Goal: Download file/media

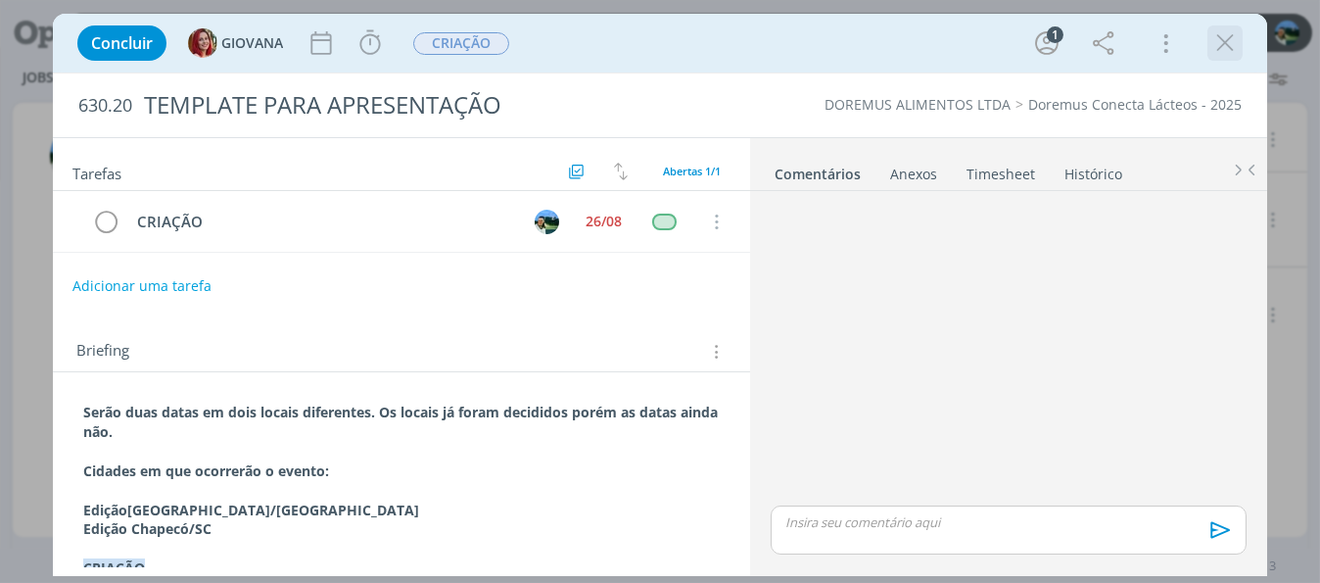
click at [1232, 48] on icon "dialog" at bounding box center [1225, 42] width 29 height 29
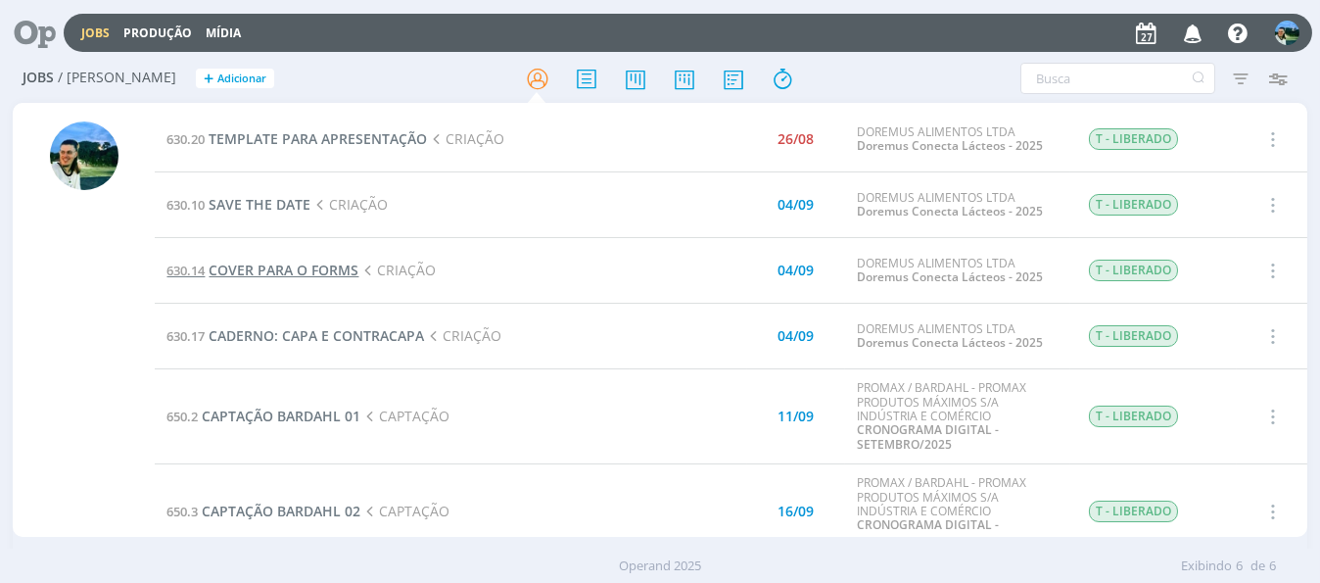
click at [300, 267] on span "COVER PARA O FORMS" at bounding box center [284, 270] width 150 height 19
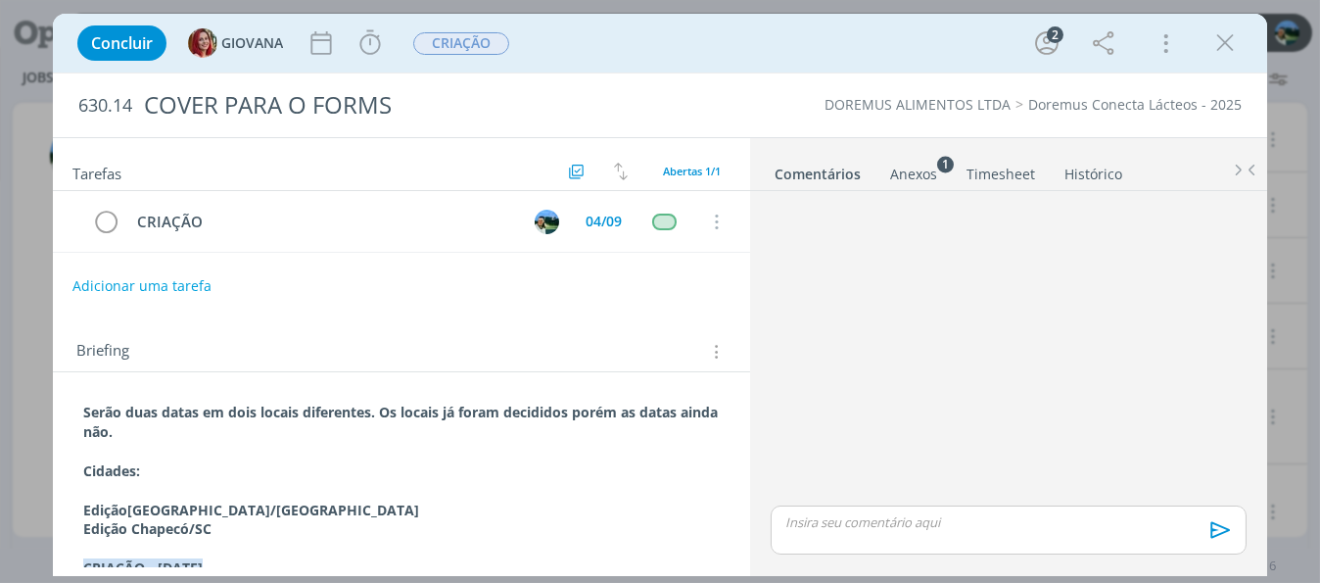
click at [904, 175] on div "Anexos 1" at bounding box center [913, 175] width 47 height 20
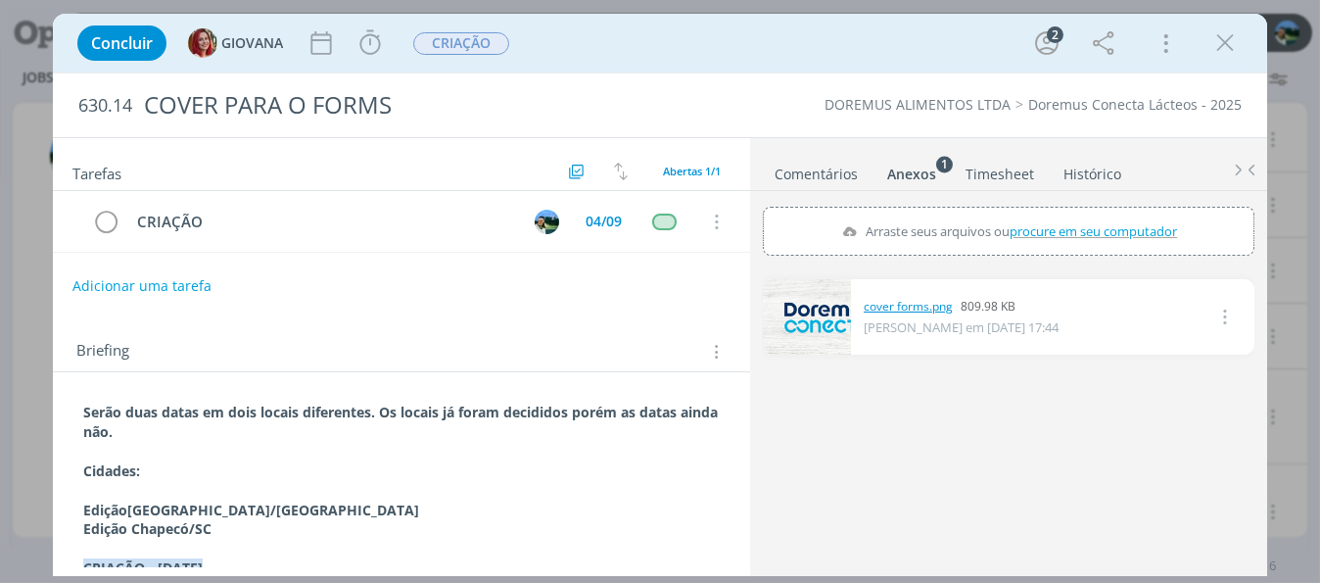
click at [917, 308] on link "cover forms.png" at bounding box center [908, 307] width 89 height 18
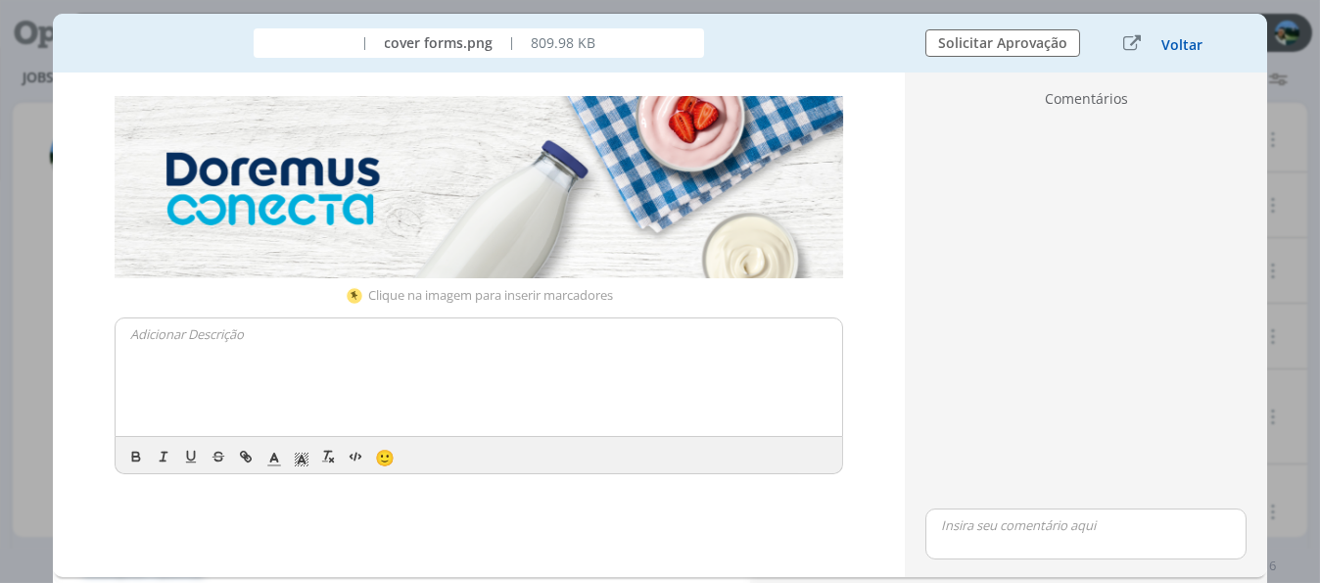
click at [1182, 45] on button "Voltar" at bounding box center [1182, 45] width 43 height 16
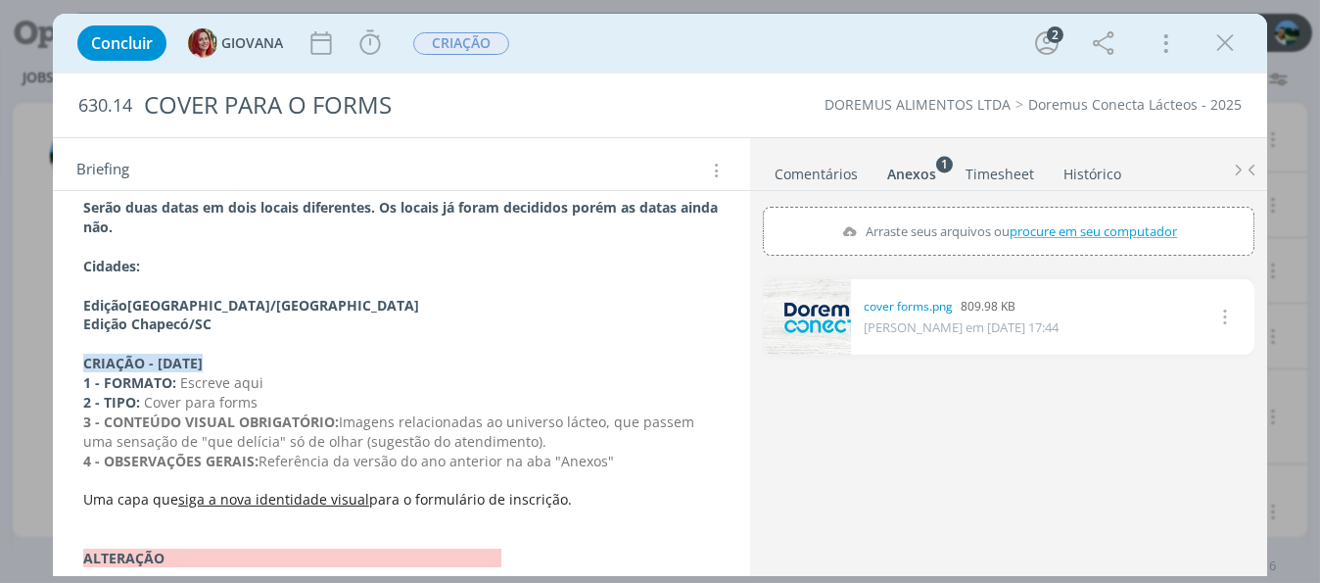
scroll to position [256, 0]
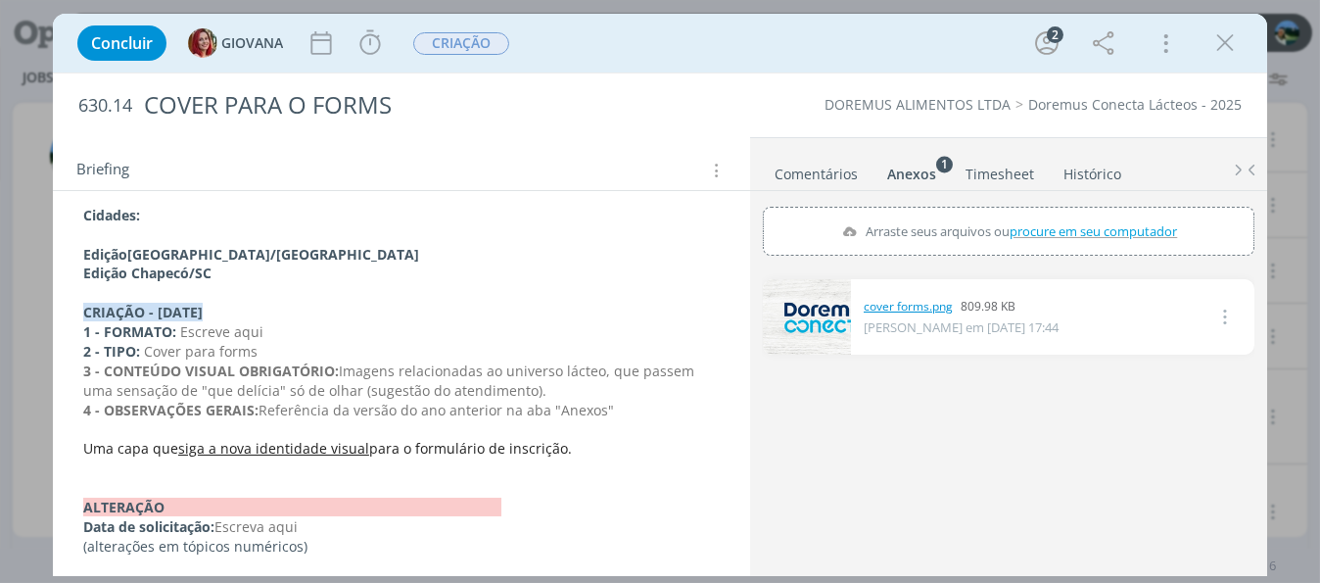
click at [898, 303] on link "cover forms.png" at bounding box center [908, 307] width 89 height 18
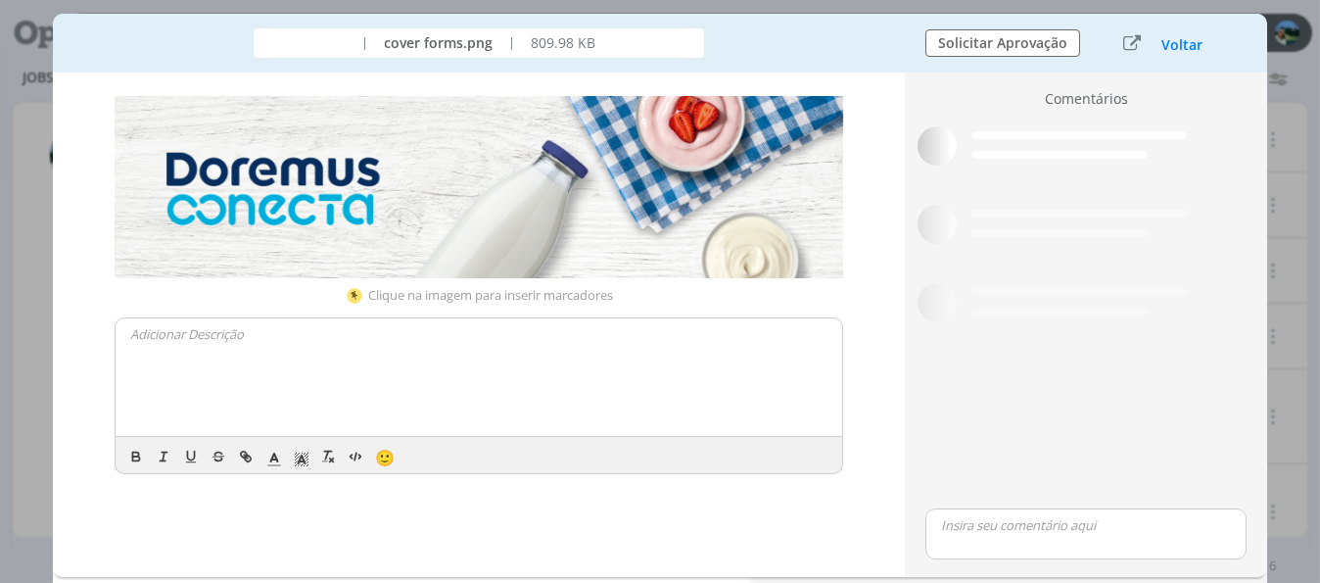
scroll to position [246, 0]
click at [1175, 43] on button "Voltar" at bounding box center [1182, 45] width 43 height 16
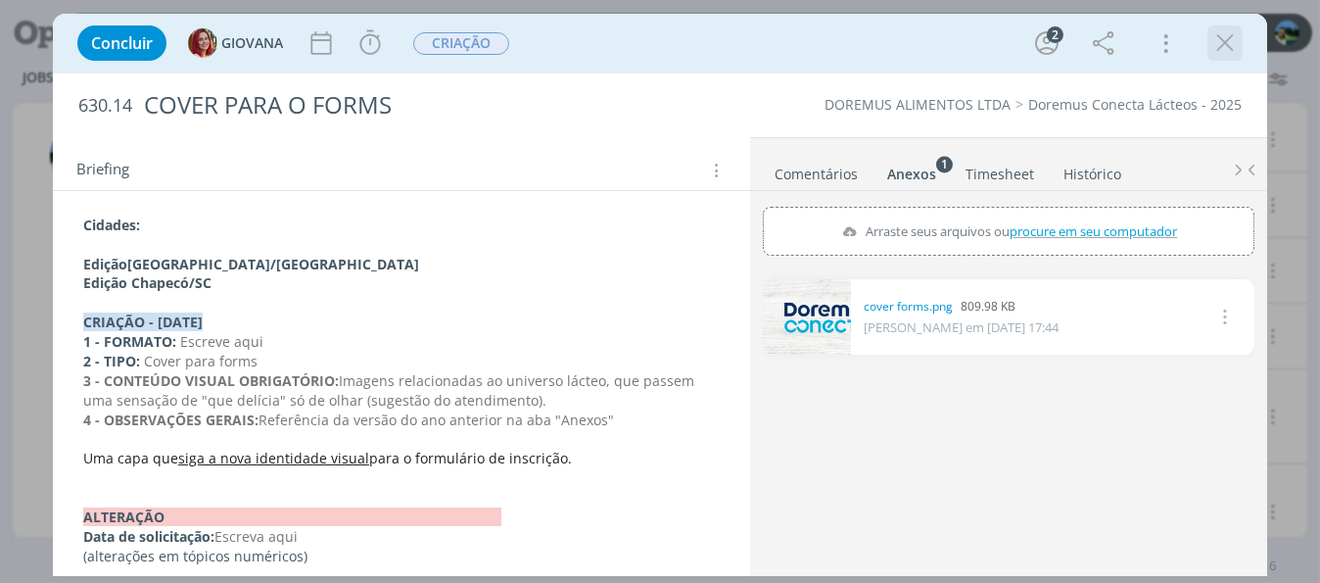
click at [1226, 49] on icon "dialog" at bounding box center [1225, 42] width 29 height 29
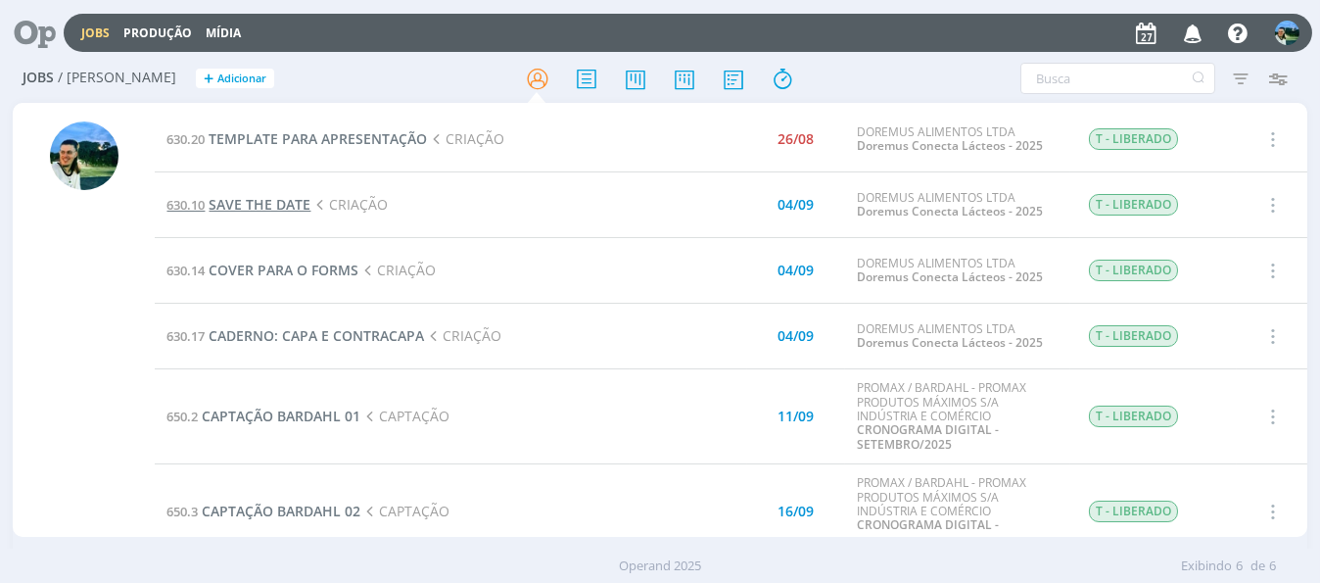
click at [295, 210] on span "SAVE THE DATE" at bounding box center [260, 204] width 102 height 19
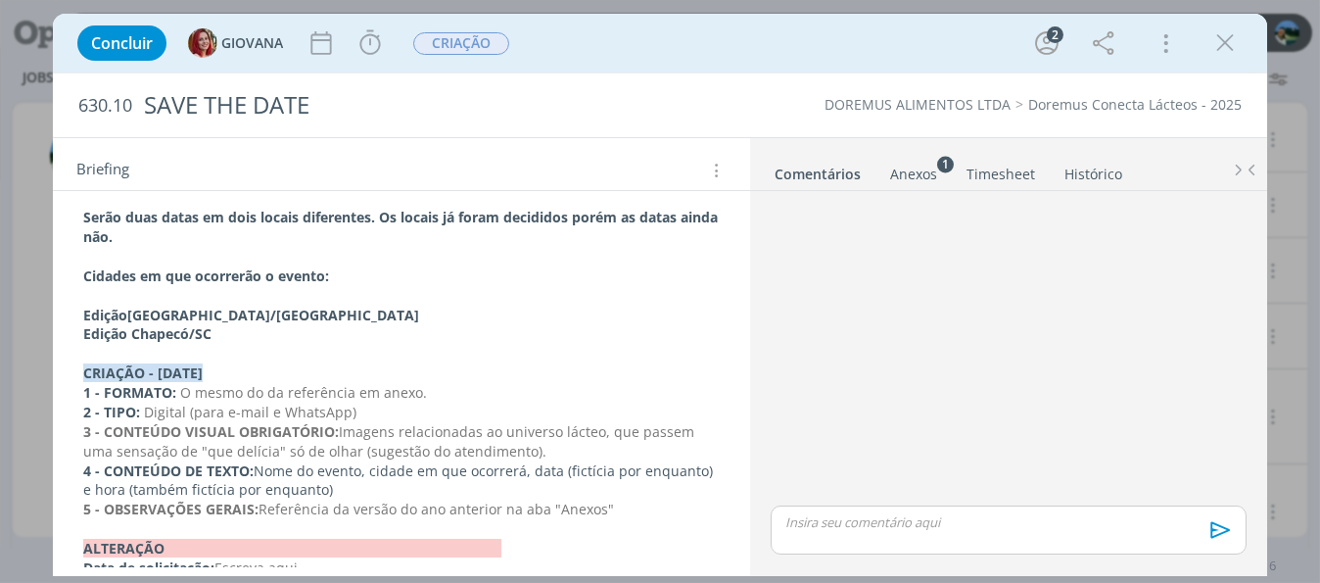
scroll to position [196, 0]
click at [916, 169] on div "Anexos 1" at bounding box center [913, 175] width 47 height 20
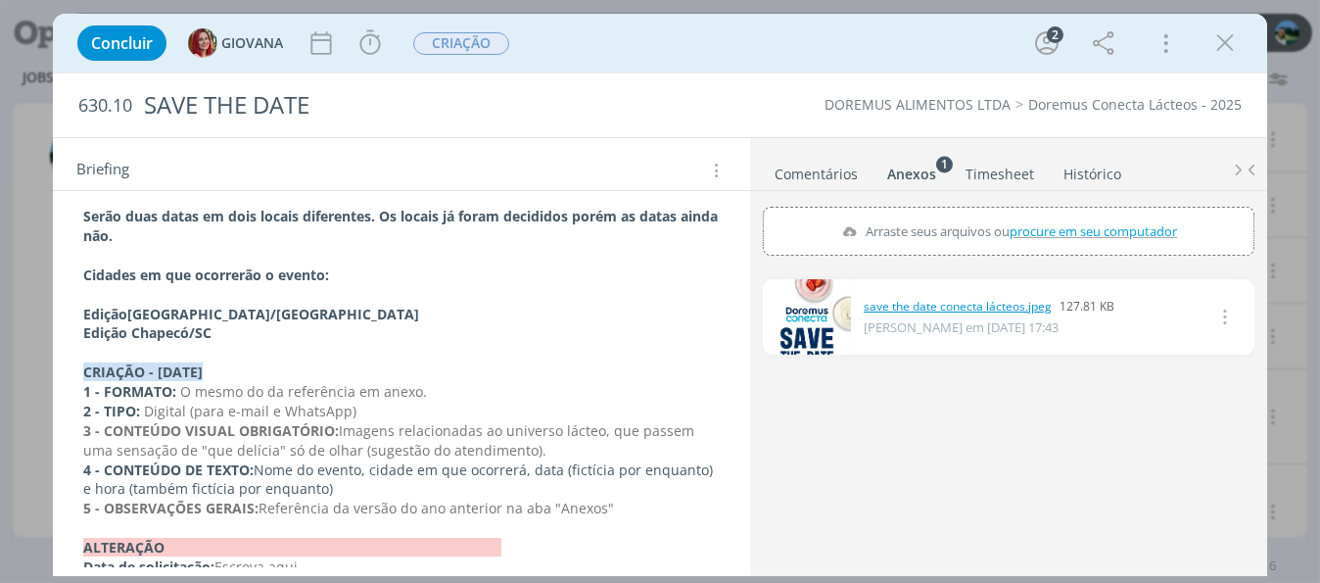
click at [918, 300] on link "save the date conecta lácteos.jpeg" at bounding box center [958, 307] width 188 height 18
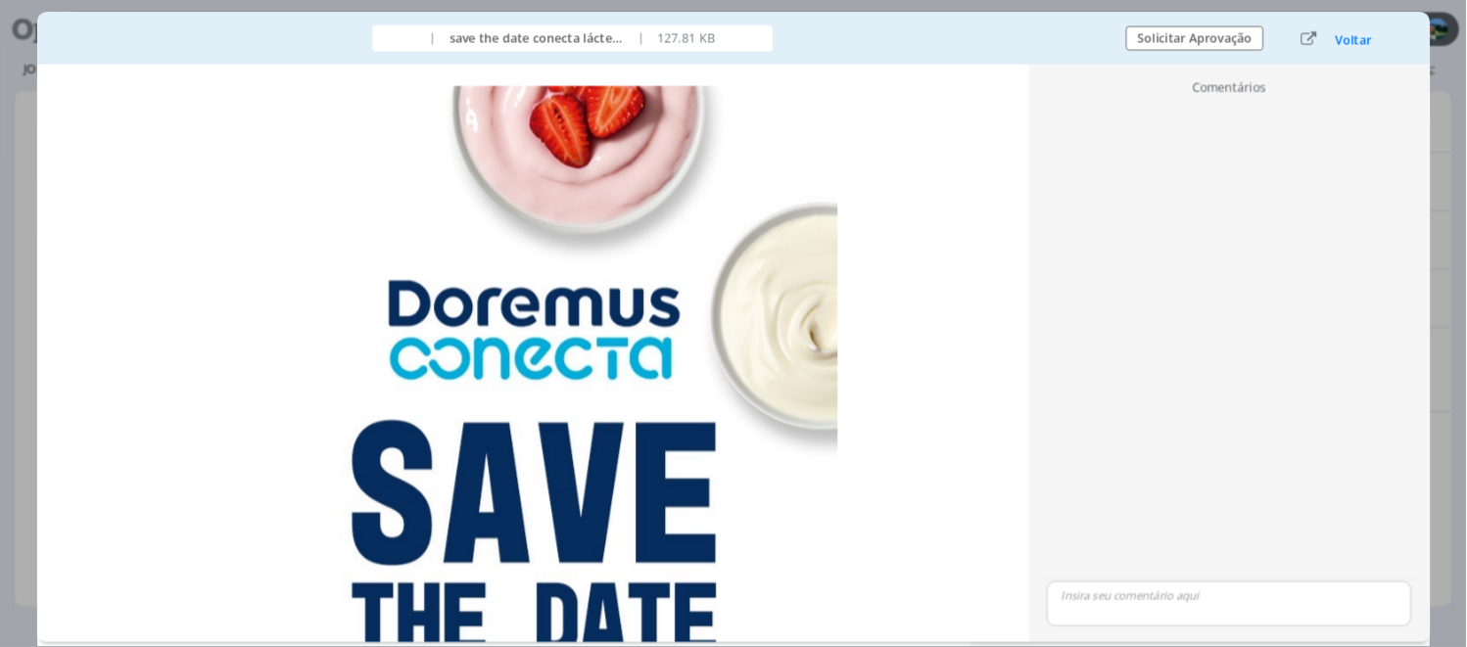
scroll to position [0, 0]
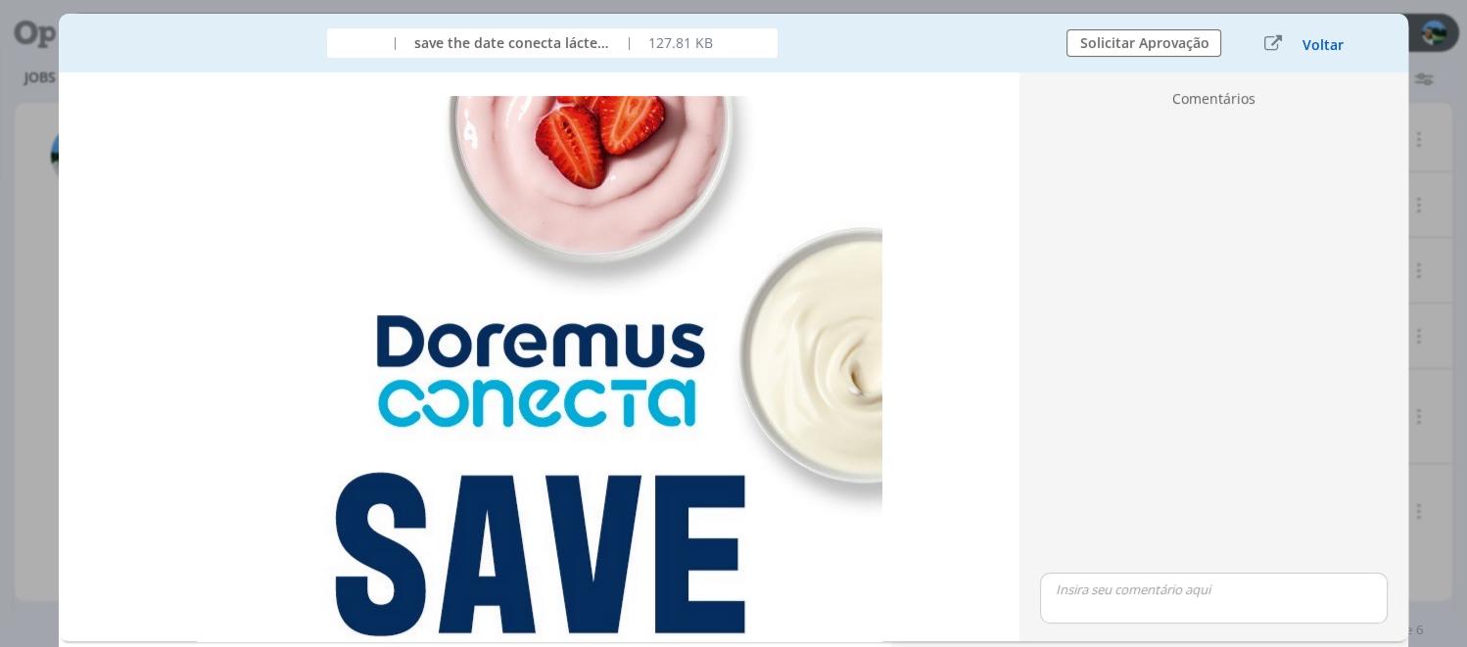
click at [1319, 44] on button "Voltar" at bounding box center [1323, 45] width 43 height 16
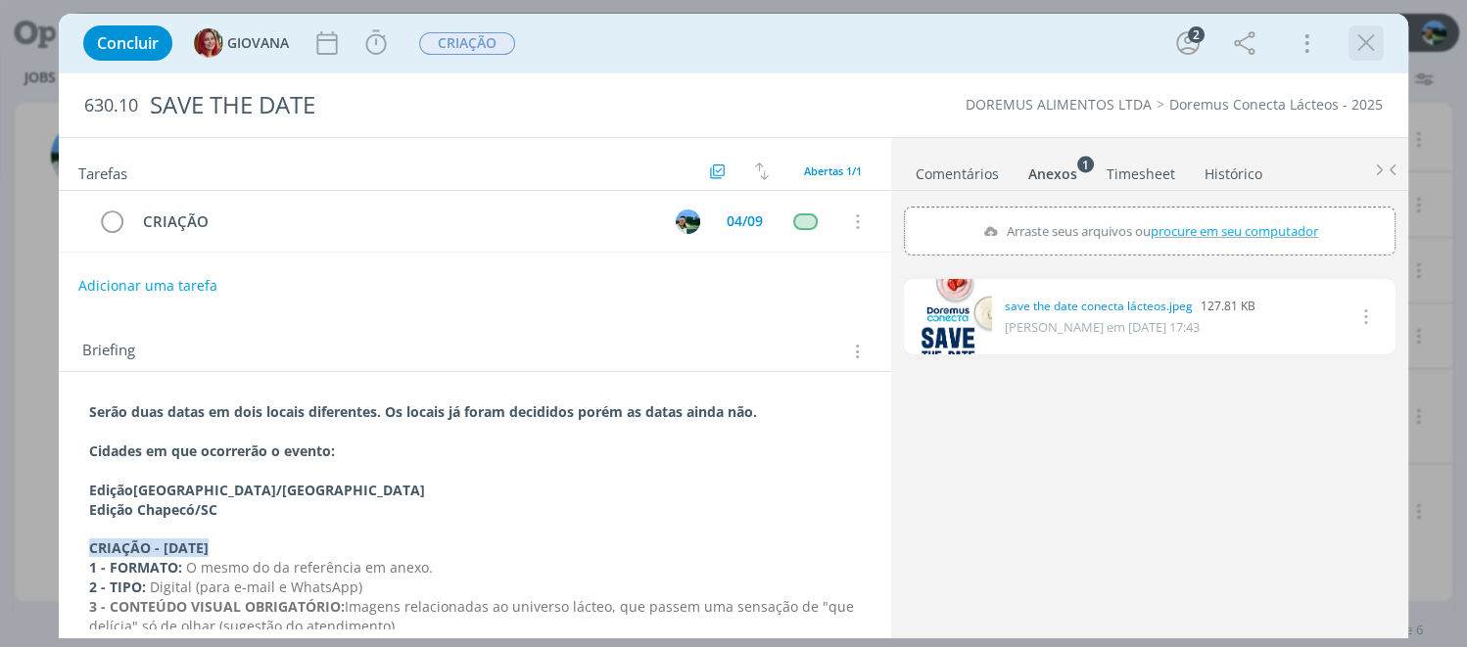
click at [1319, 47] on icon "dialog" at bounding box center [1366, 42] width 29 height 29
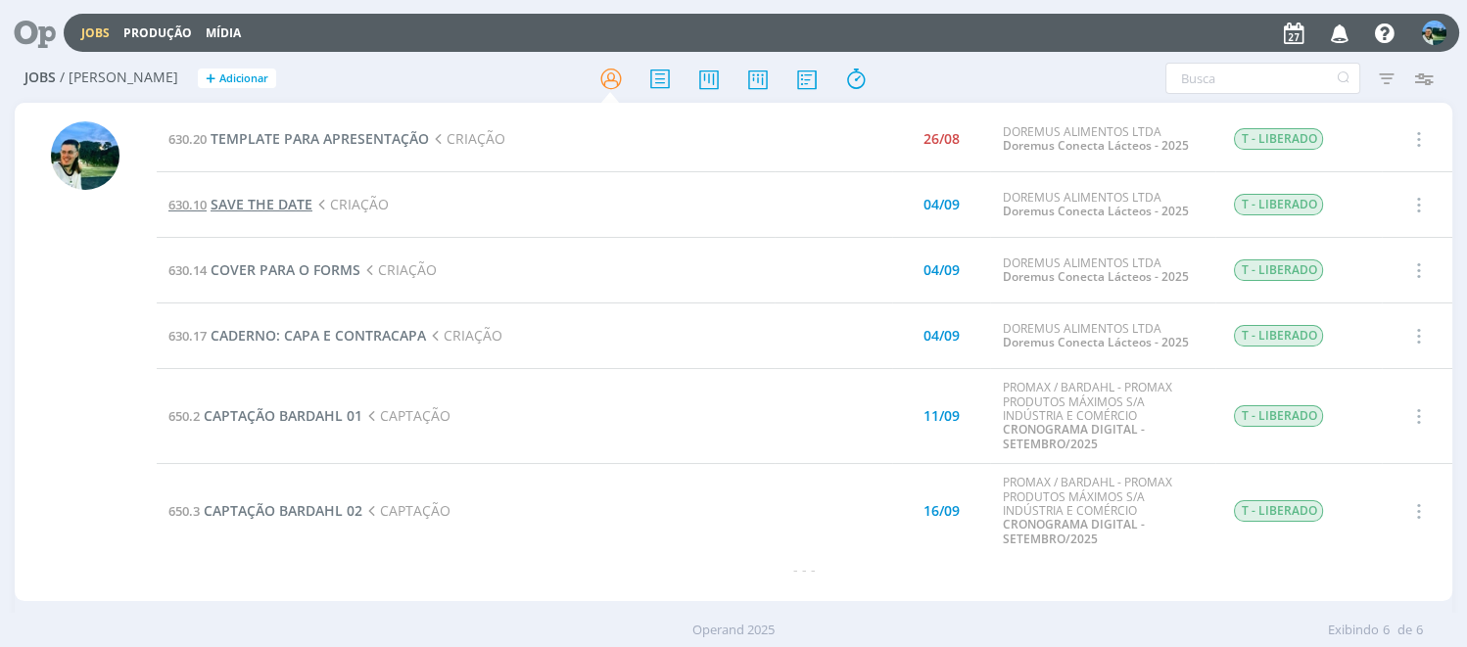
click at [280, 202] on span "SAVE THE DATE" at bounding box center [262, 204] width 102 height 19
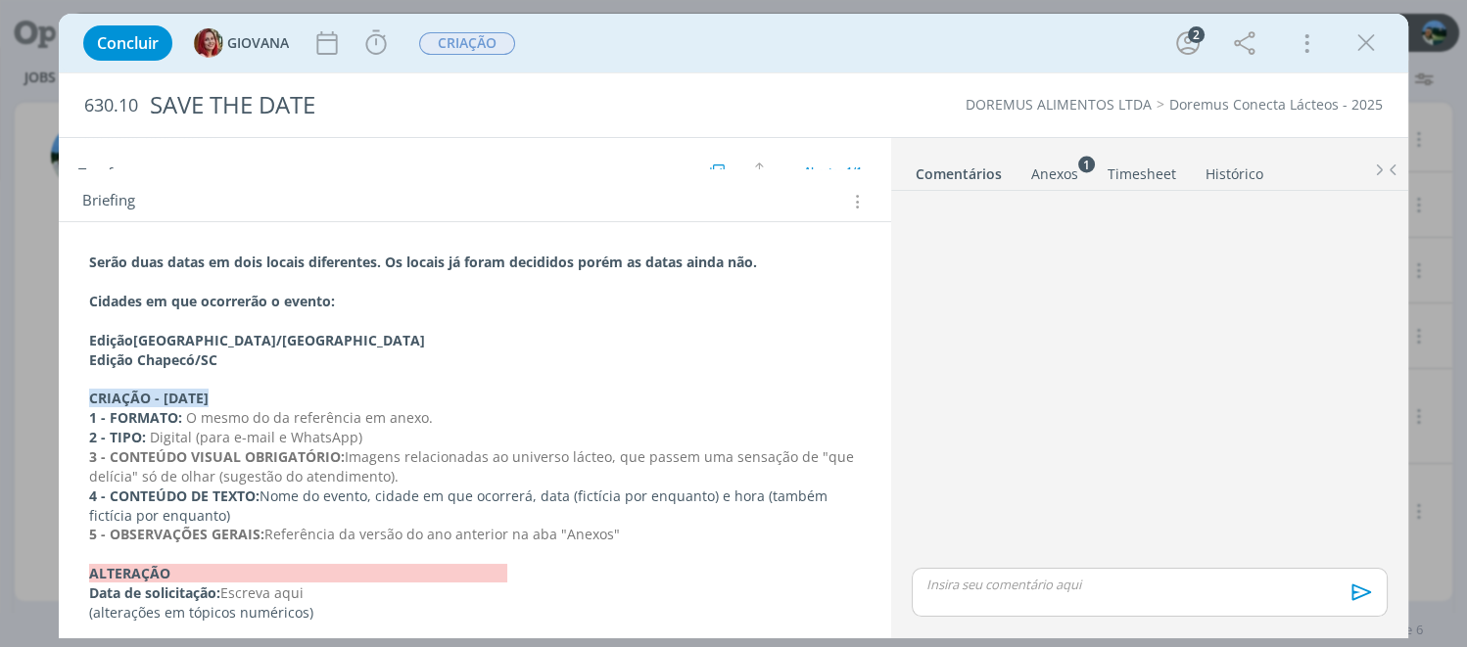
scroll to position [156, 0]
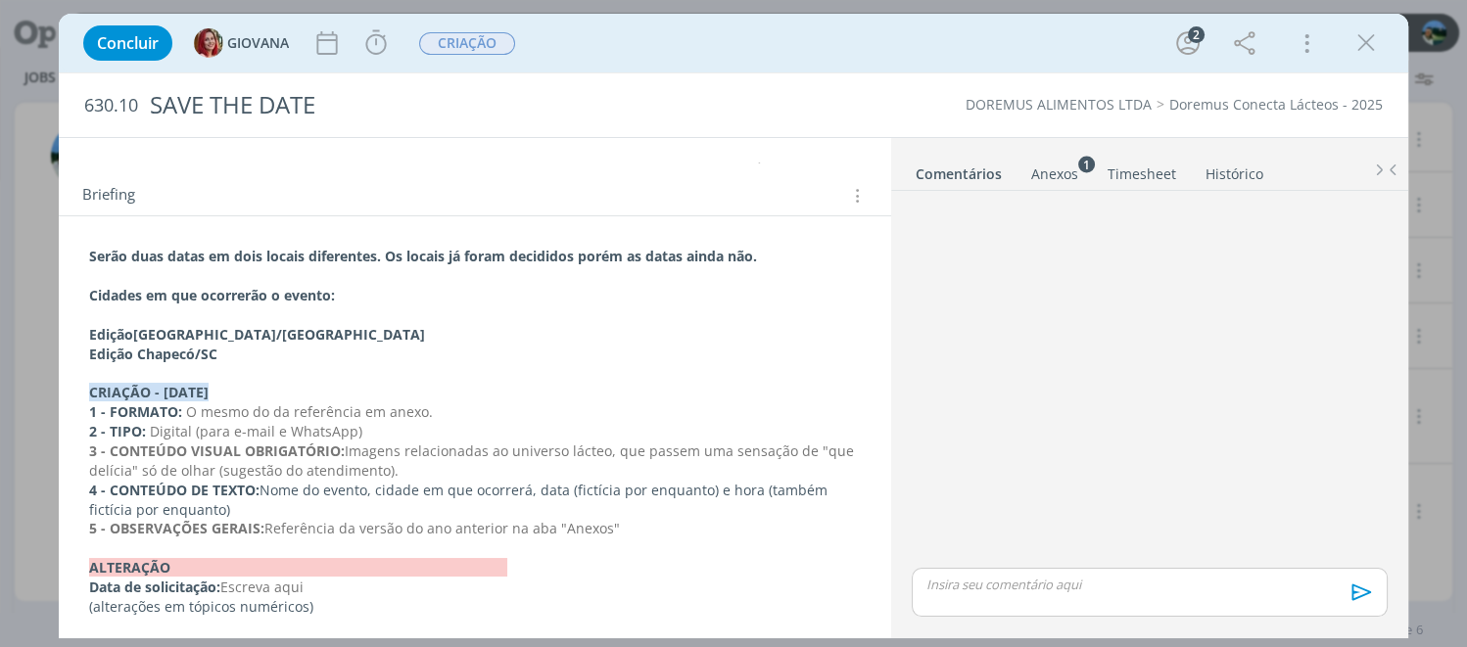
click at [1060, 168] on div "Anexos 1" at bounding box center [1054, 175] width 47 height 20
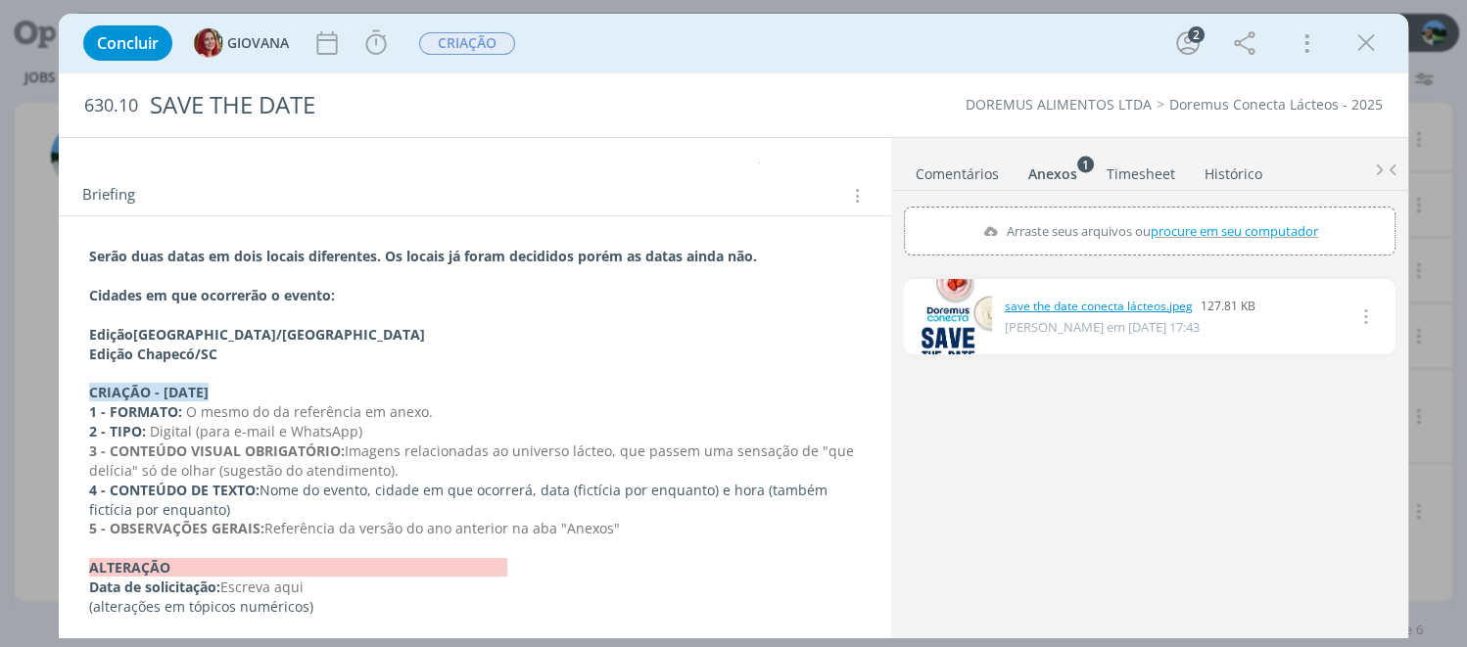
click at [1074, 309] on link "save the date conecta lácteos.jpeg" at bounding box center [1099, 307] width 188 height 18
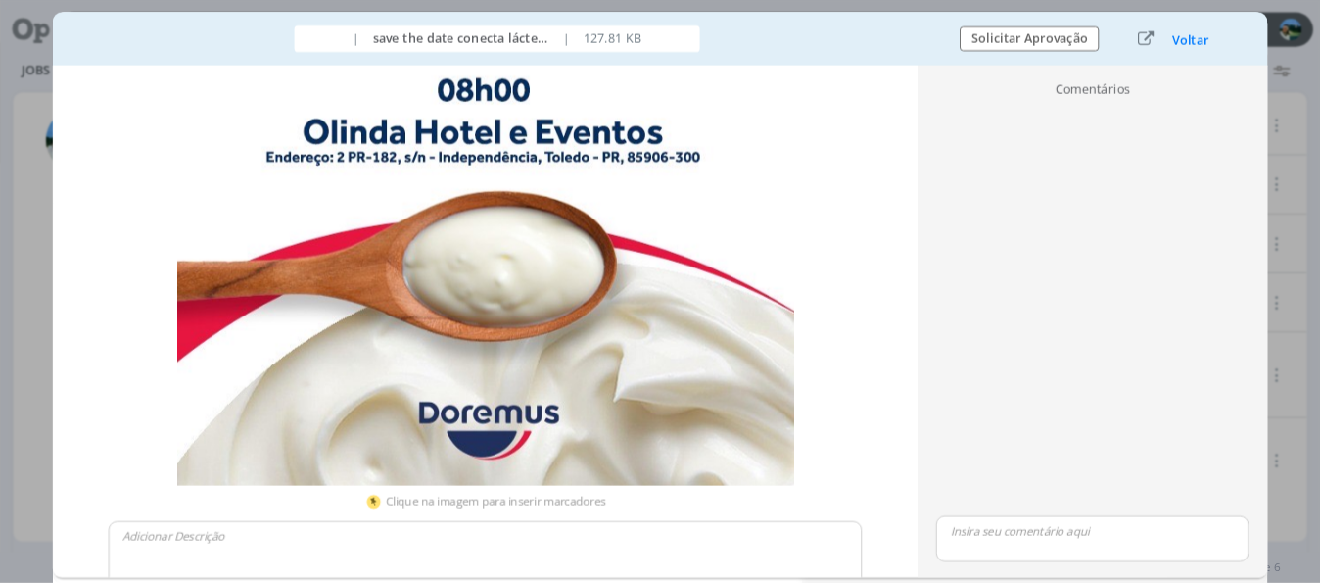
scroll to position [0, 0]
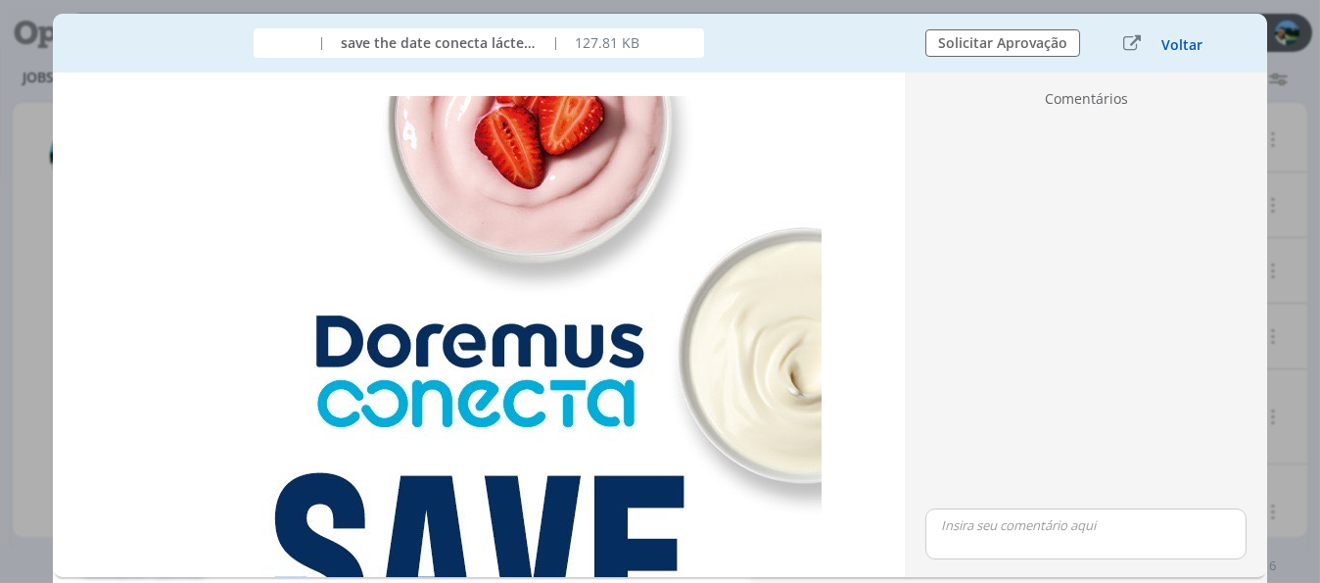
click at [1177, 47] on button "Voltar" at bounding box center [1182, 45] width 43 height 16
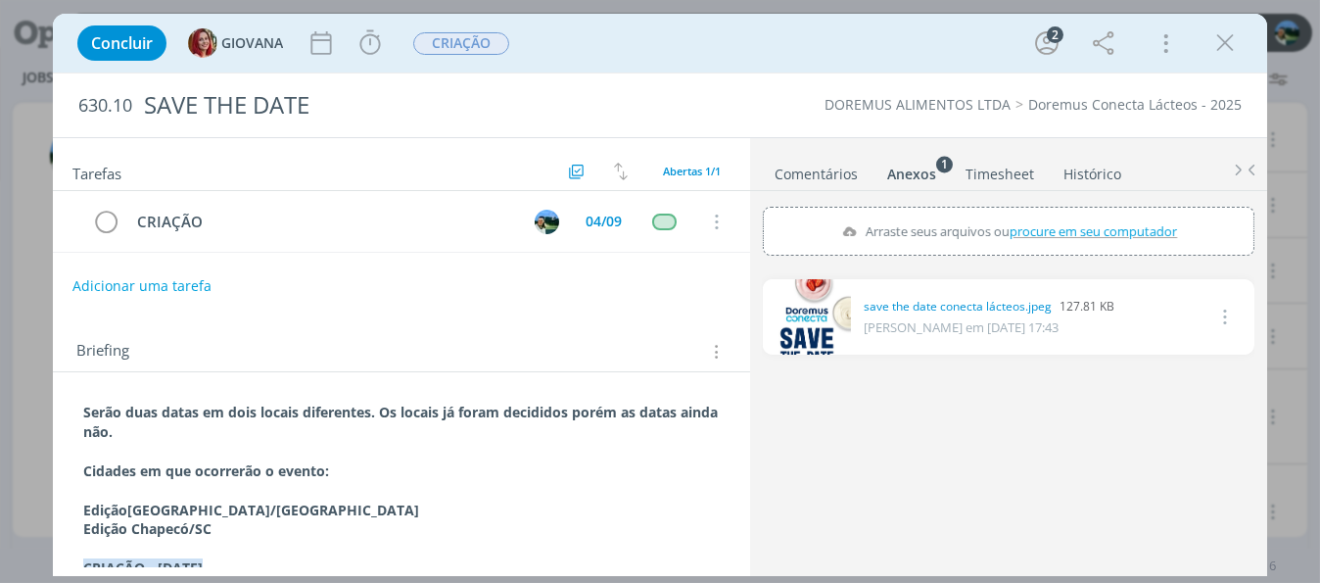
drag, startPoint x: 1216, startPoint y: 42, endPoint x: 972, endPoint y: 226, distance: 306.4
click at [1216, 42] on icon "dialog" at bounding box center [1225, 42] width 29 height 29
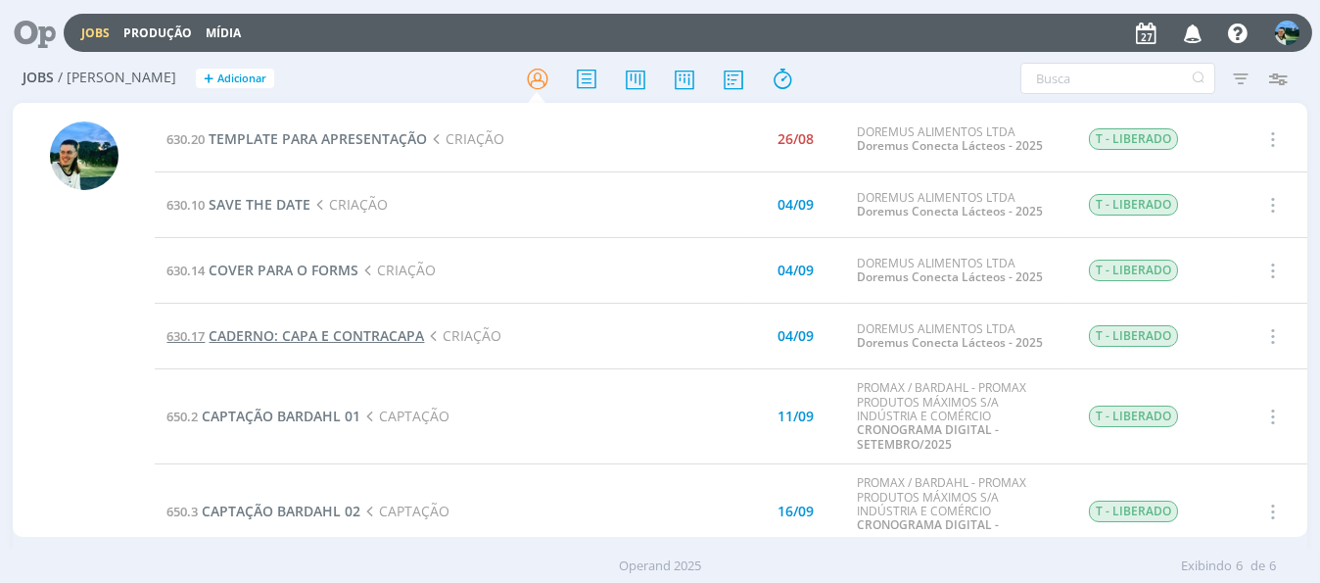
click at [311, 340] on span "CADERNO: CAPA E CONTRACAPA" at bounding box center [316, 335] width 215 height 19
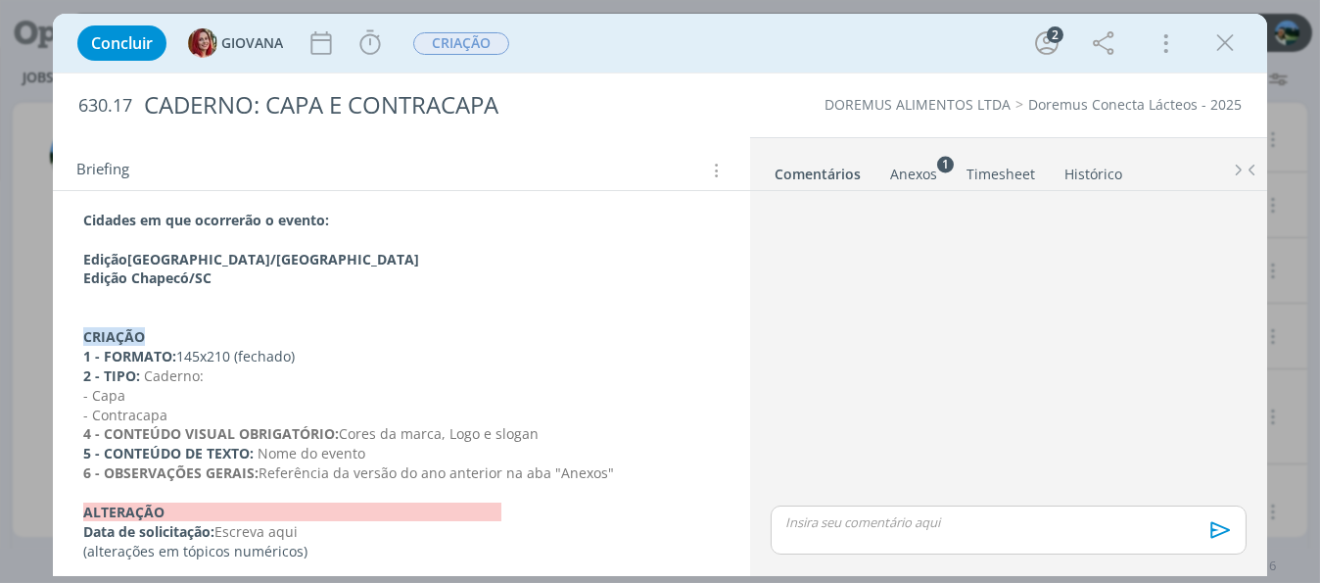
scroll to position [256, 0]
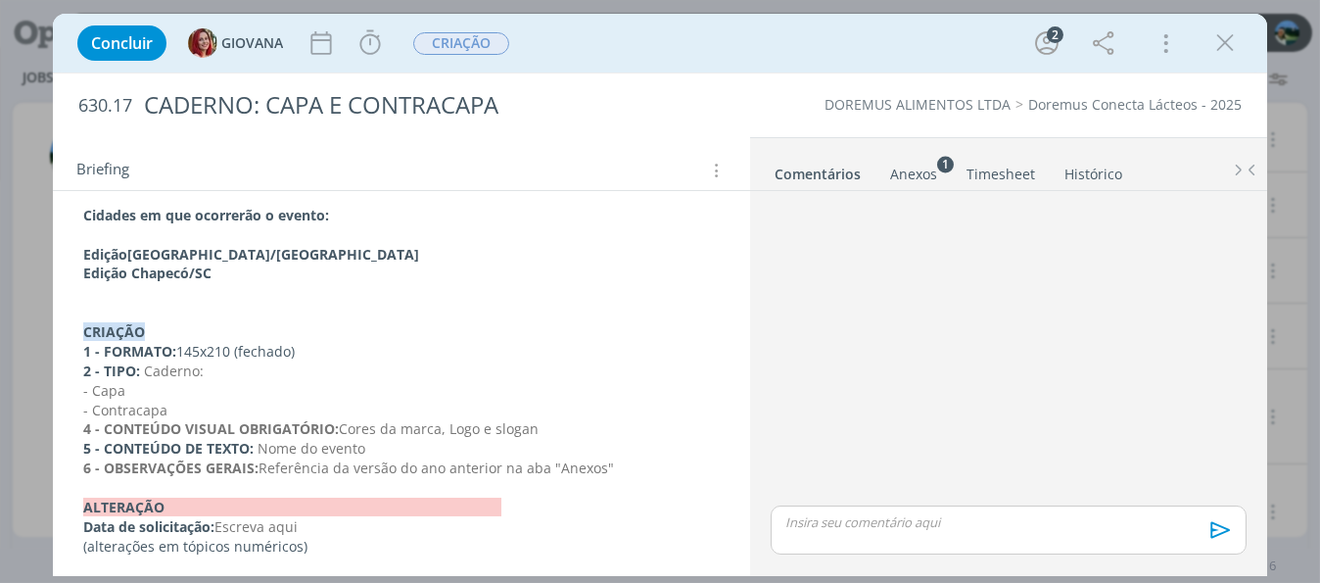
click at [919, 171] on div "Anexos 1" at bounding box center [913, 175] width 47 height 20
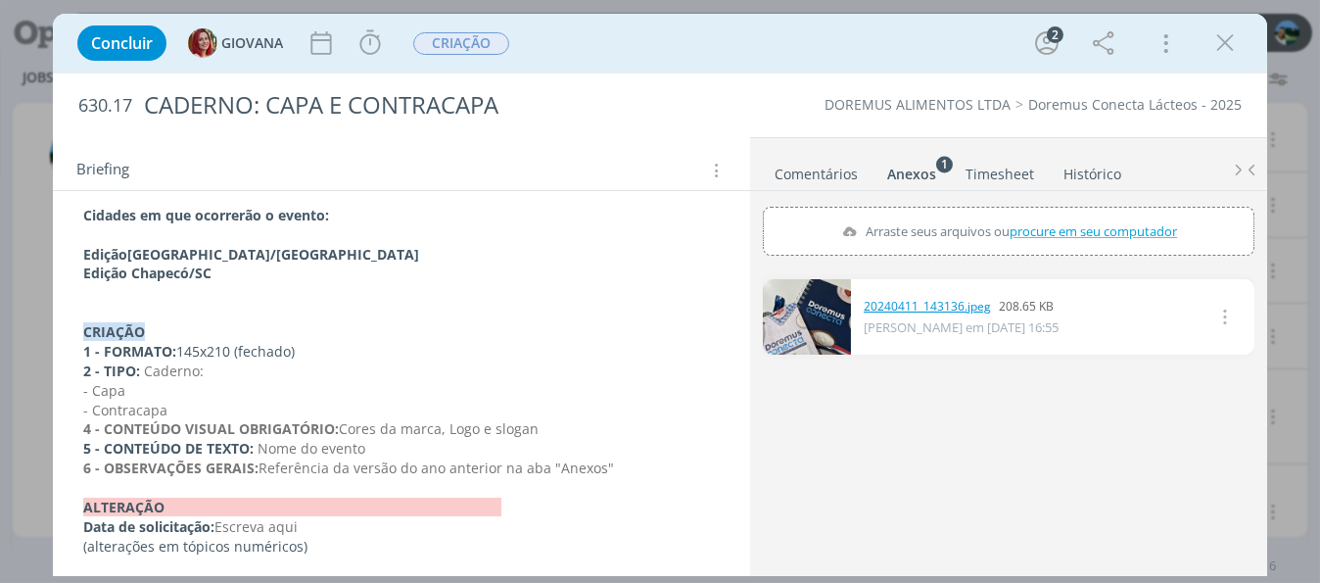
click at [932, 302] on link "20240411_143136.jpeg" at bounding box center [927, 307] width 127 height 18
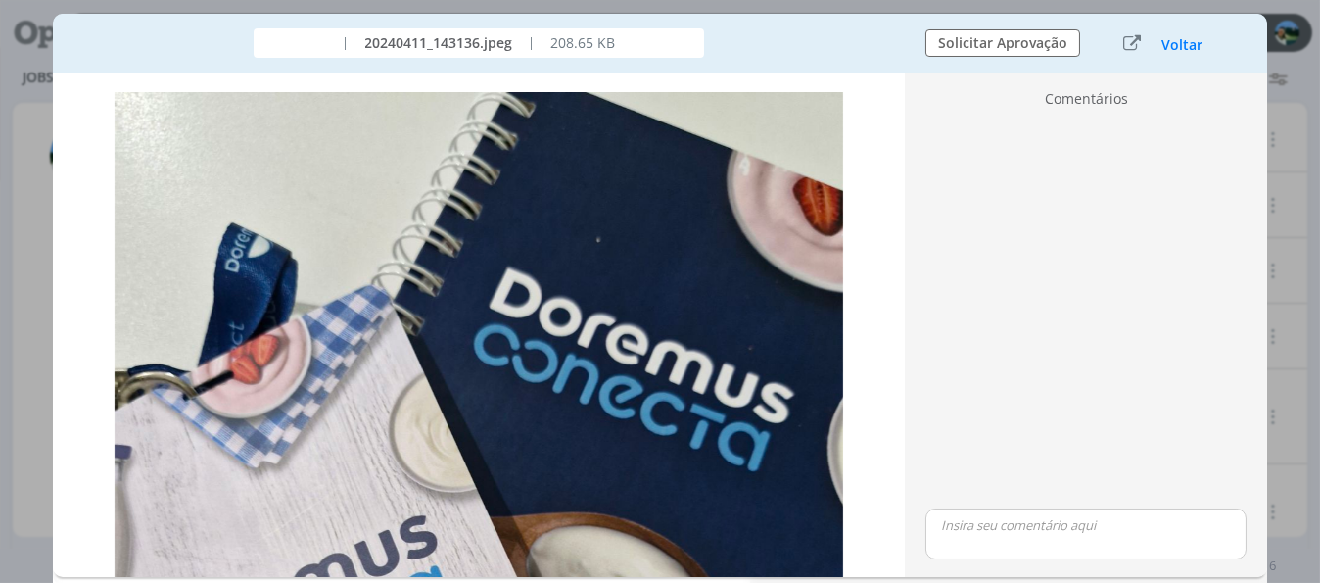
scroll to position [0, 0]
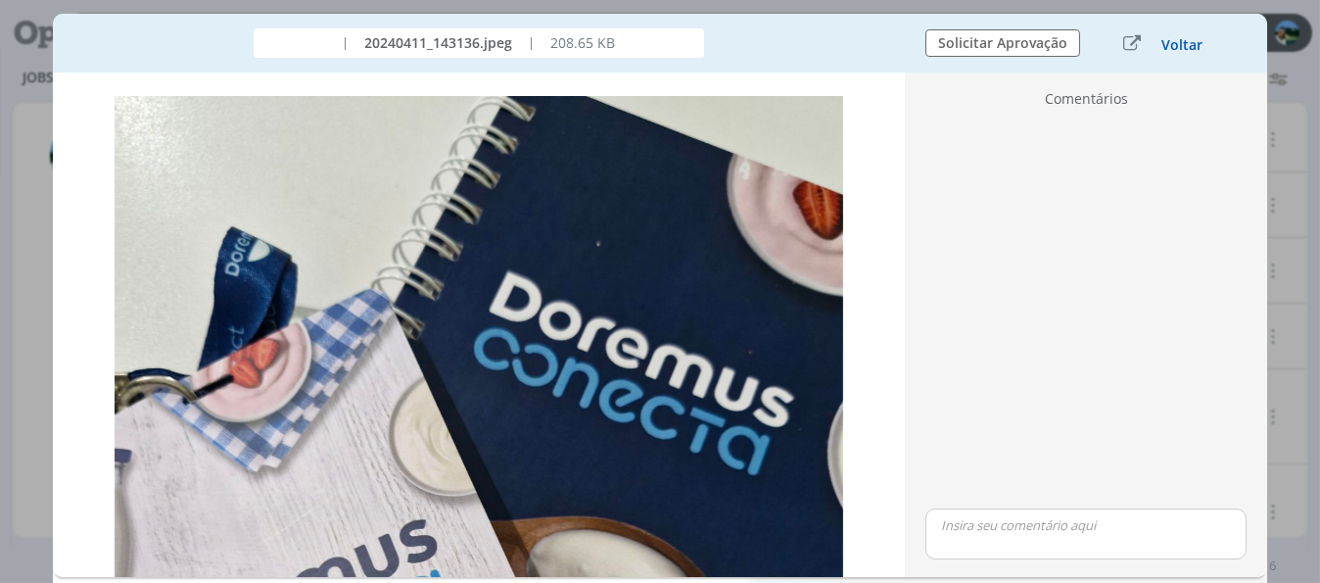
click at [1182, 40] on button "Voltar" at bounding box center [1182, 45] width 43 height 16
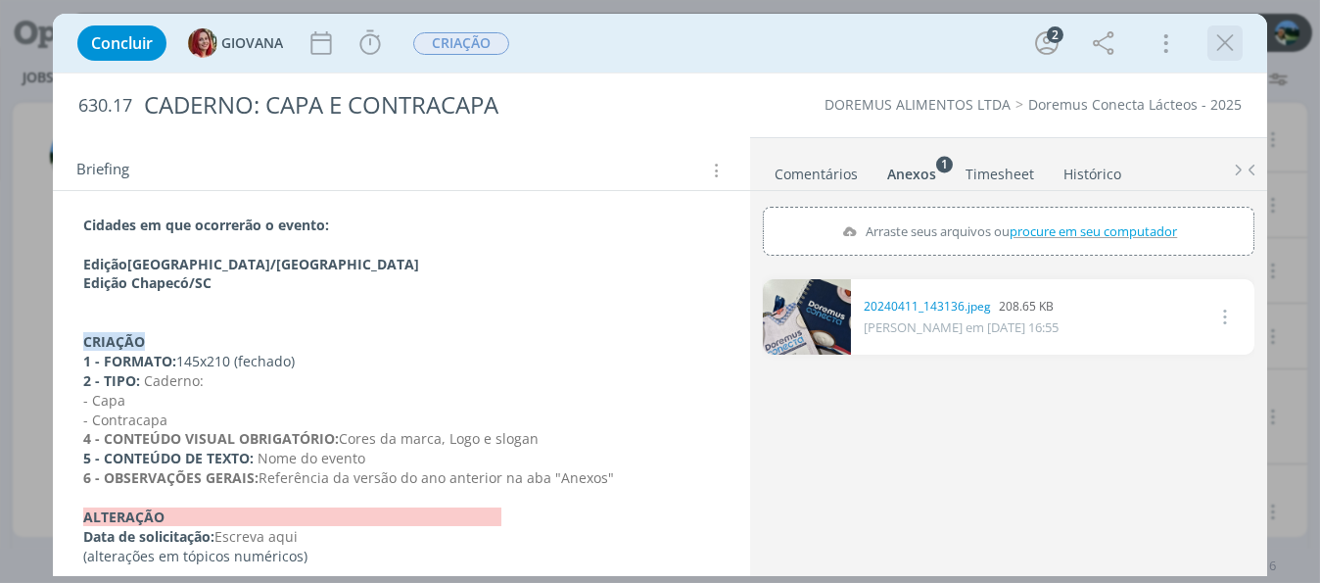
click at [1223, 41] on icon "dialog" at bounding box center [1225, 42] width 29 height 29
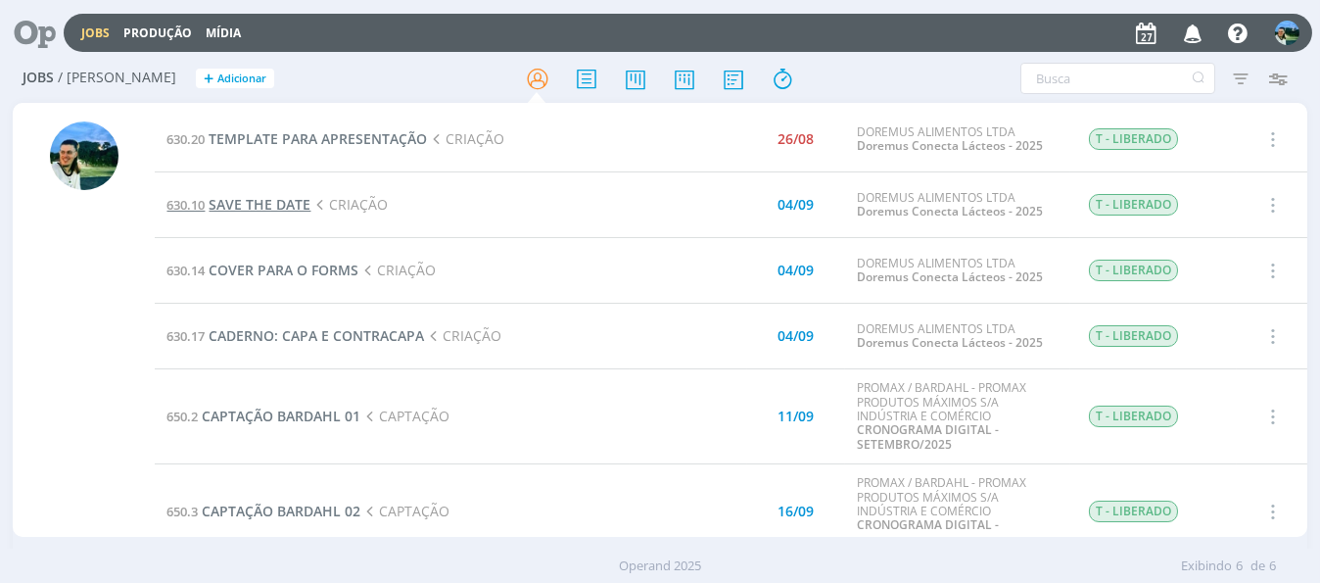
click at [284, 202] on span "SAVE THE DATE" at bounding box center [260, 204] width 102 height 19
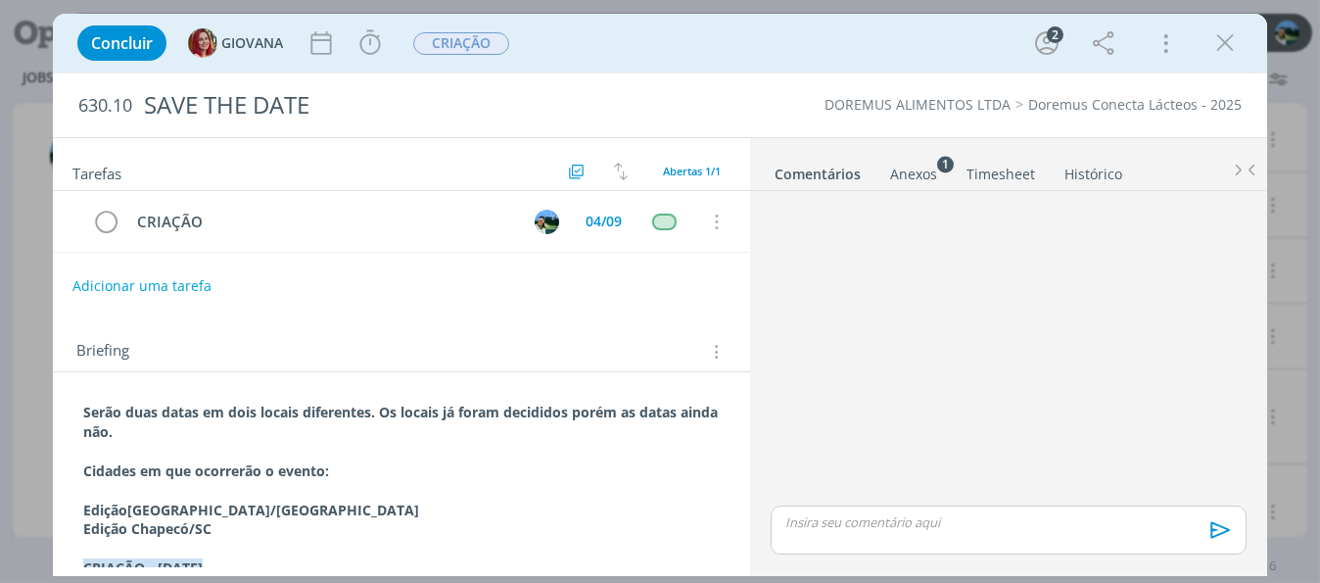
click at [919, 171] on div "Anexos 1" at bounding box center [913, 175] width 47 height 20
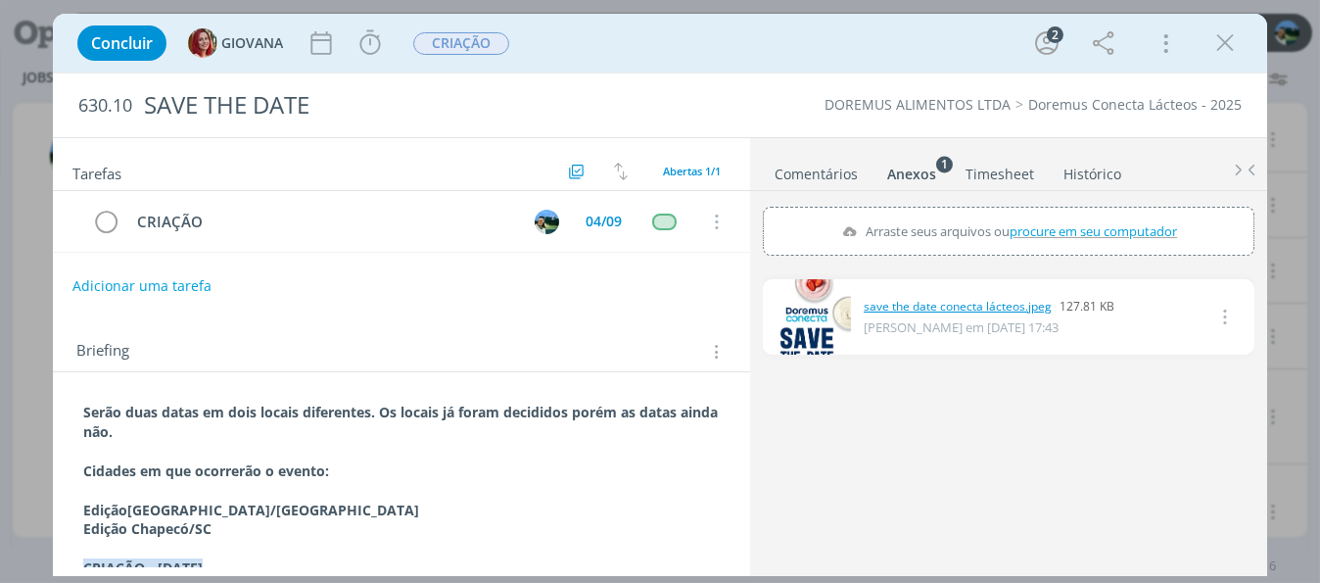
click at [879, 311] on link "save the date conecta lácteos.jpeg" at bounding box center [958, 307] width 188 height 18
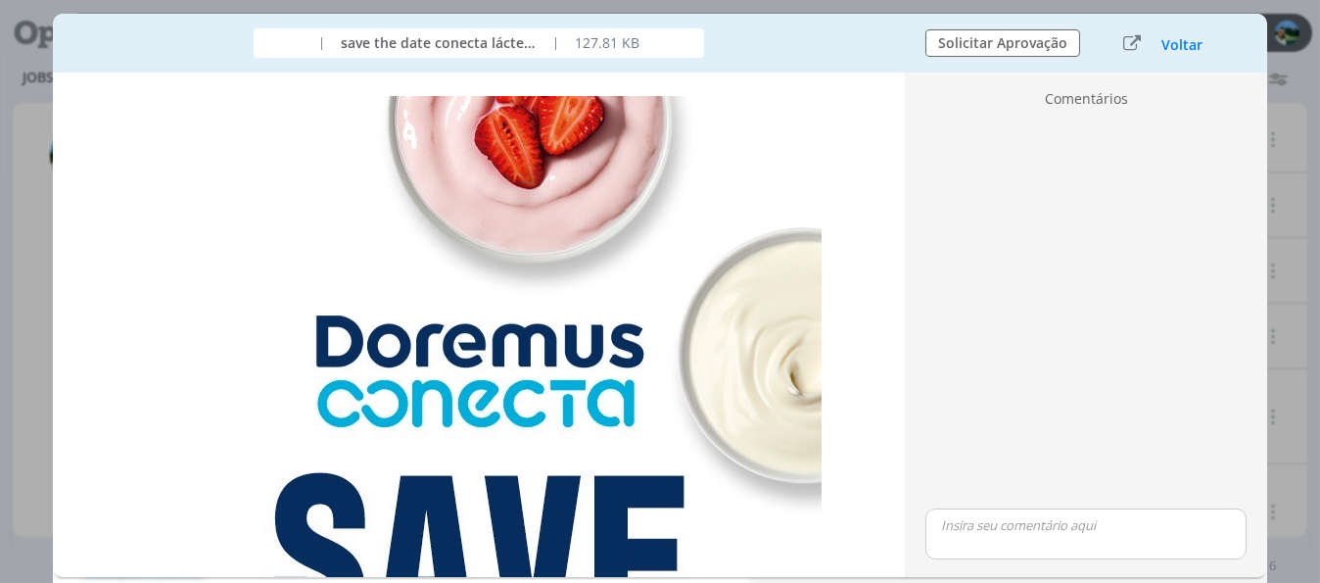
click at [1192, 45] on button "Voltar" at bounding box center [1182, 45] width 43 height 16
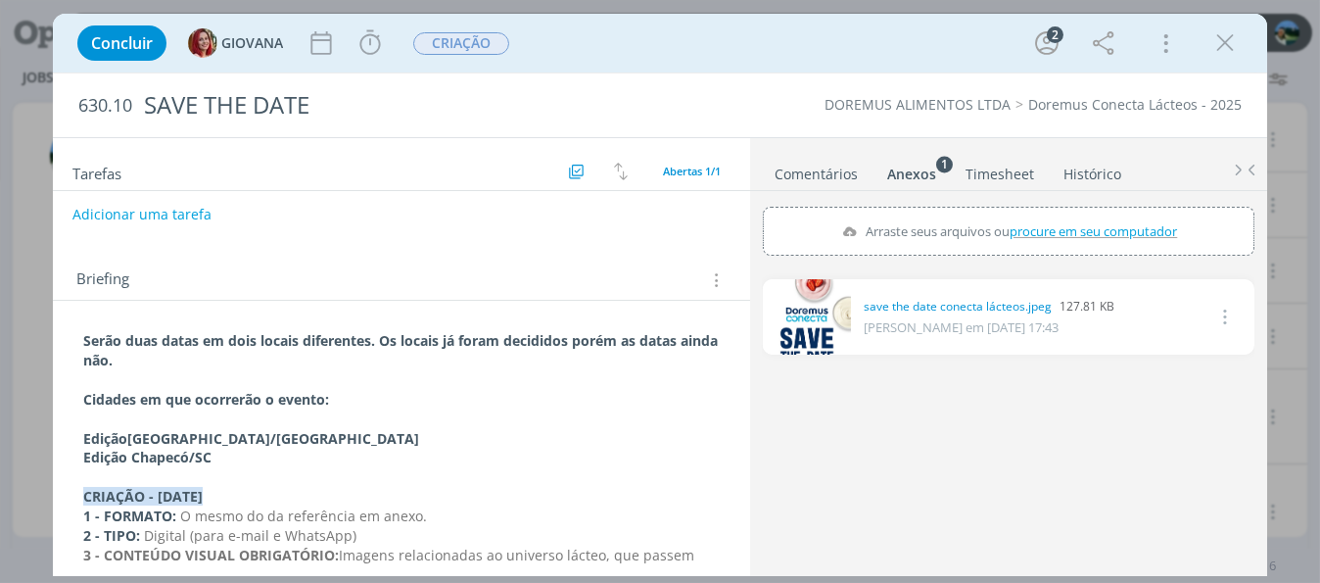
scroll to position [98, 0]
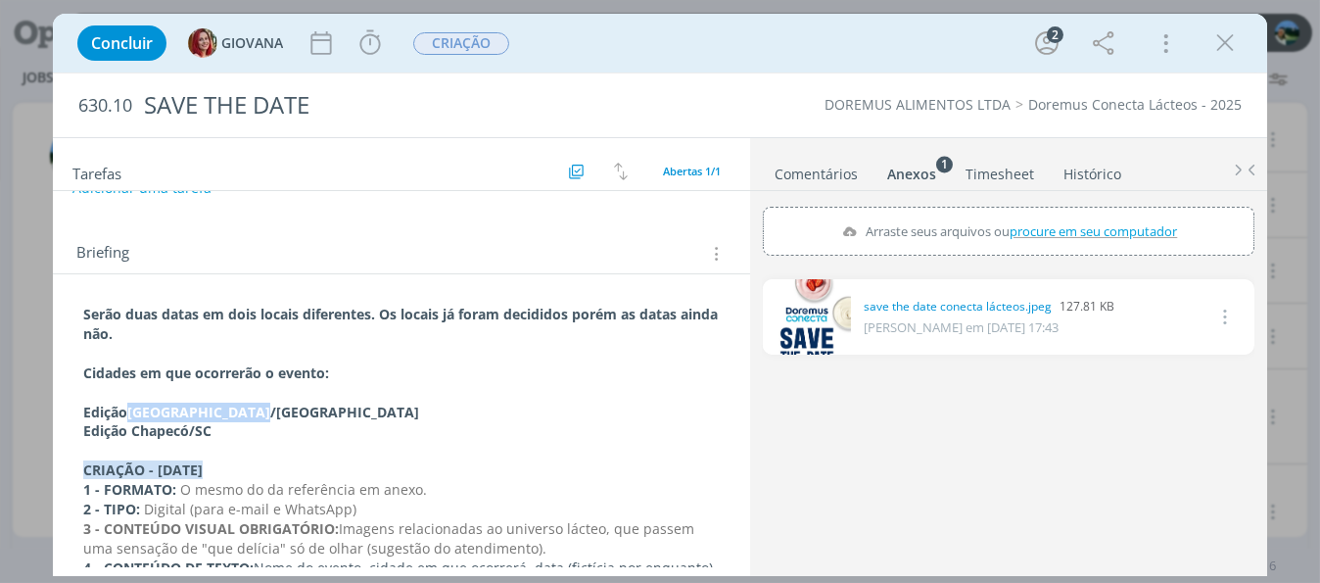
drag, startPoint x: 131, startPoint y: 404, endPoint x: 262, endPoint y: 408, distance: 131.3
click at [262, 408] on p "Edição [GEOGRAPHIC_DATA]/[GEOGRAPHIC_DATA]" at bounding box center [401, 413] width 637 height 20
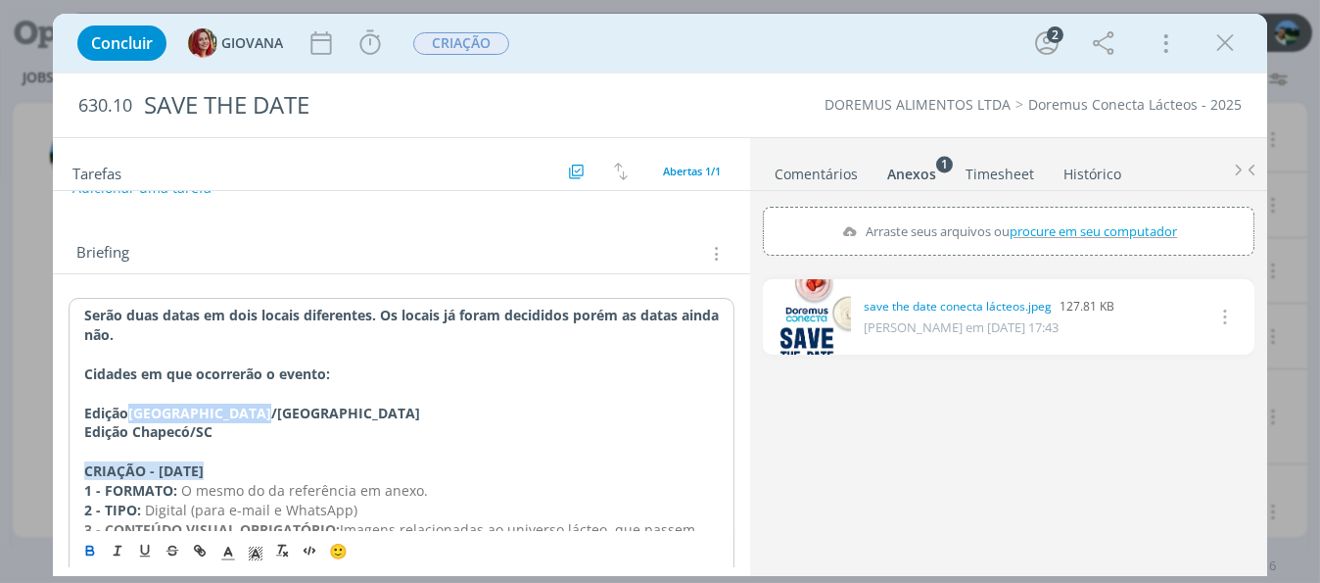
copy strong "[GEOGRAPHIC_DATA]/[GEOGRAPHIC_DATA]"
